Goal: Task Accomplishment & Management: Complete application form

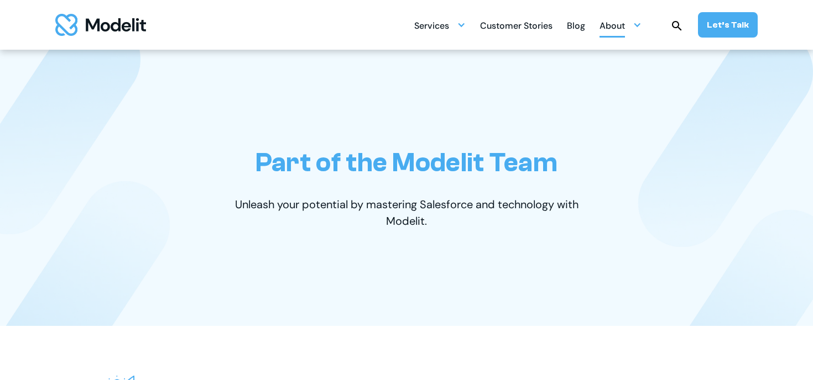
click at [611, 33] on div "About" at bounding box center [611, 27] width 25 height 22
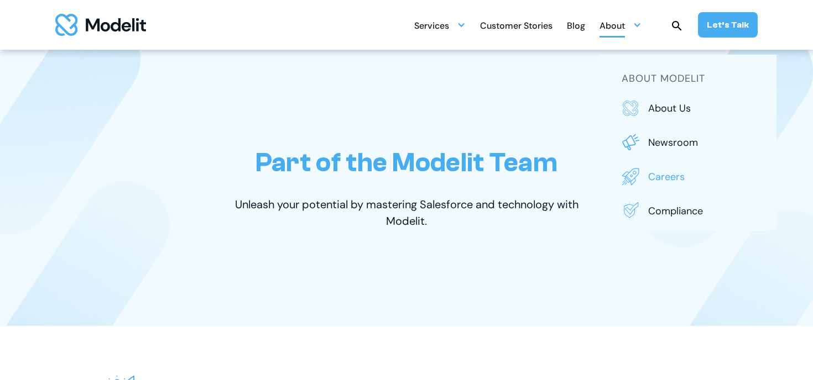
click at [673, 171] on p "Careers" at bounding box center [701, 177] width 106 height 14
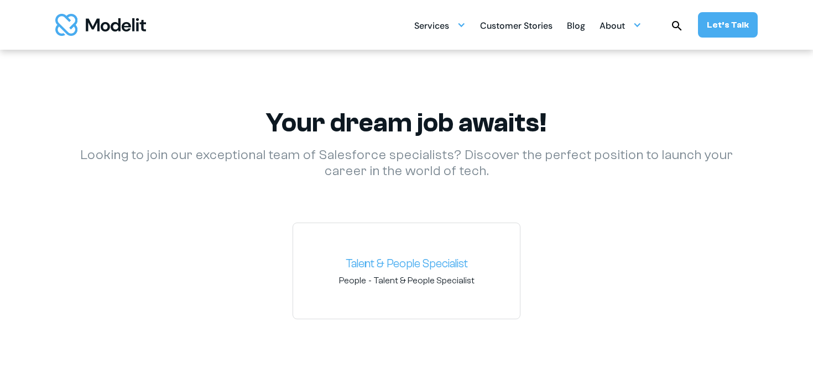
scroll to position [1561, 0]
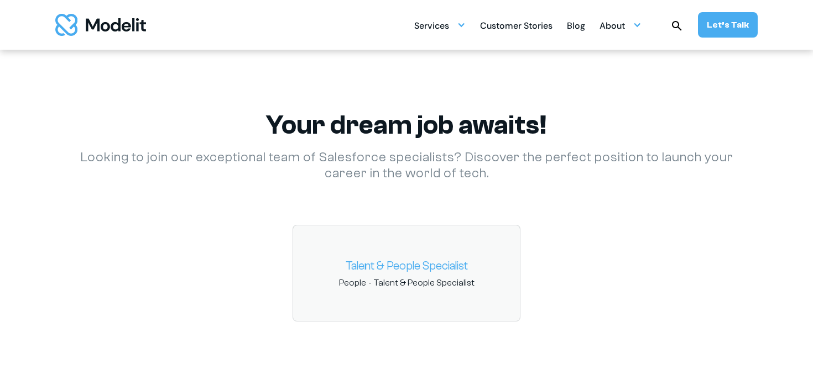
click at [421, 273] on link "Talent & People Specialist" at bounding box center [406, 267] width 209 height 18
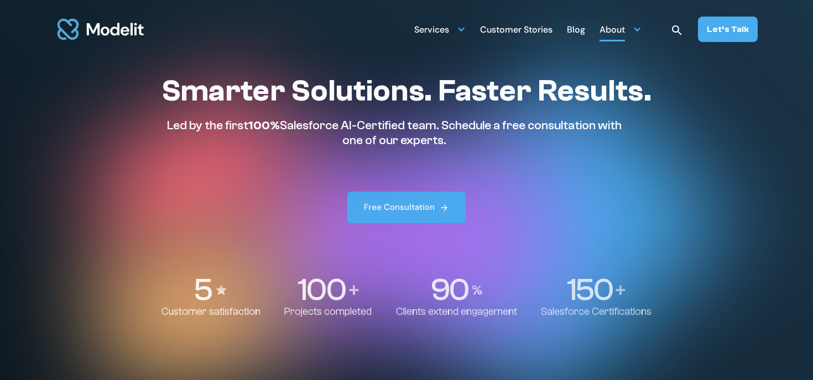
click at [614, 35] on div "About" at bounding box center [611, 31] width 25 height 22
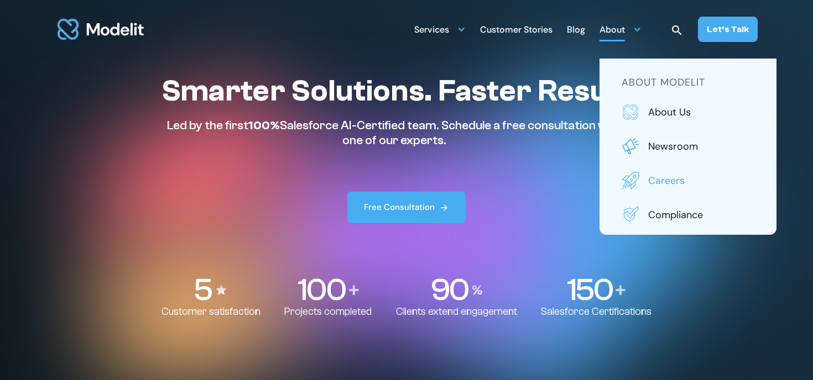
click at [669, 179] on p "Careers" at bounding box center [701, 181] width 106 height 14
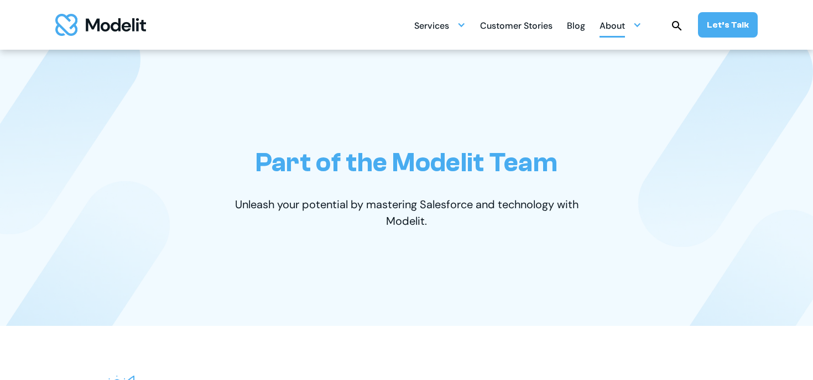
click at [629, 27] on div "About" at bounding box center [620, 25] width 42 height 22
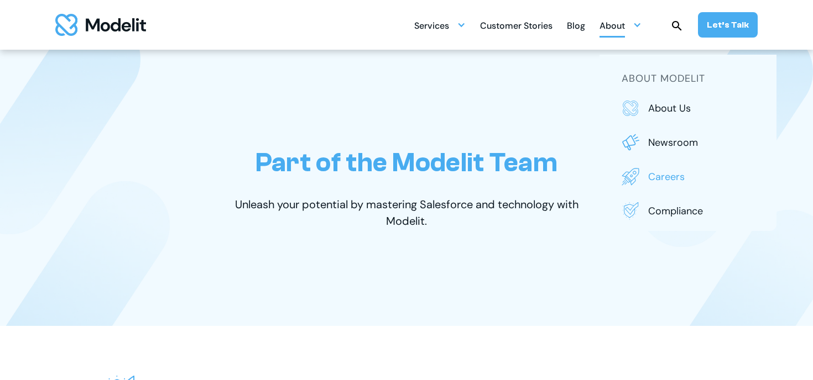
click at [650, 182] on link "Careers" at bounding box center [687, 177] width 133 height 18
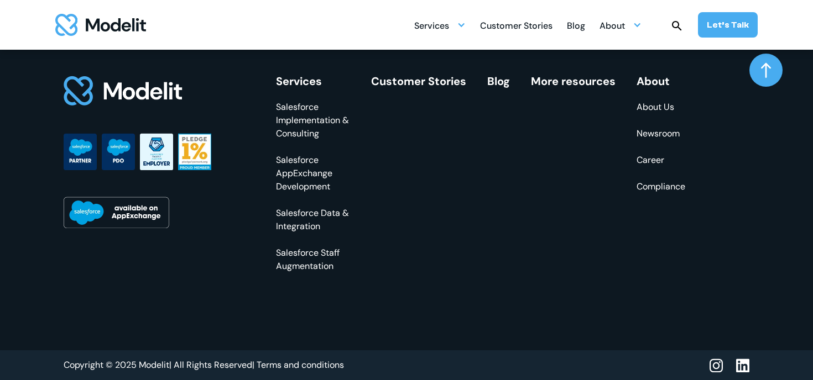
scroll to position [1573, 0]
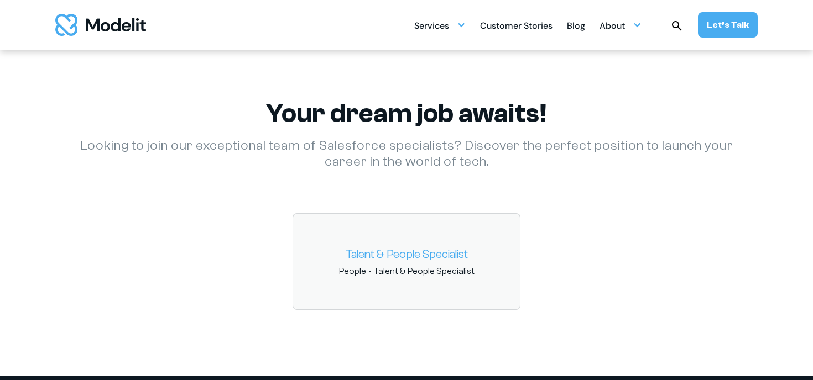
click at [426, 253] on link "Talent & People Specialist" at bounding box center [406, 255] width 209 height 18
